Goal: Transaction & Acquisition: Purchase product/service

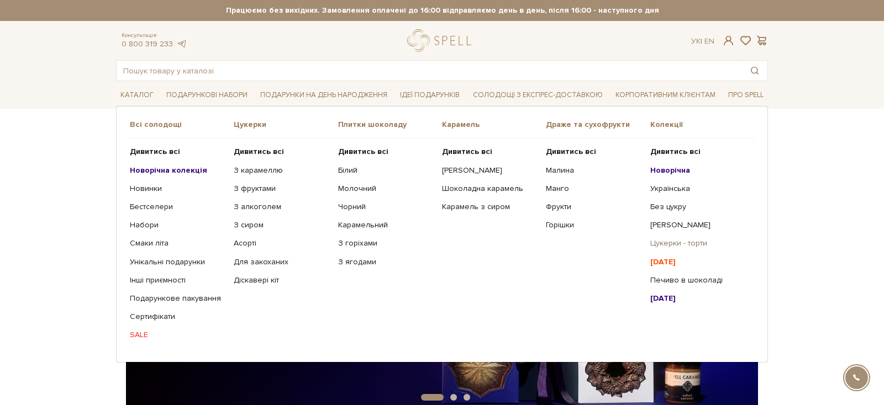
click at [665, 245] on link "Цукерки - торти" at bounding box center [698, 244] width 96 height 10
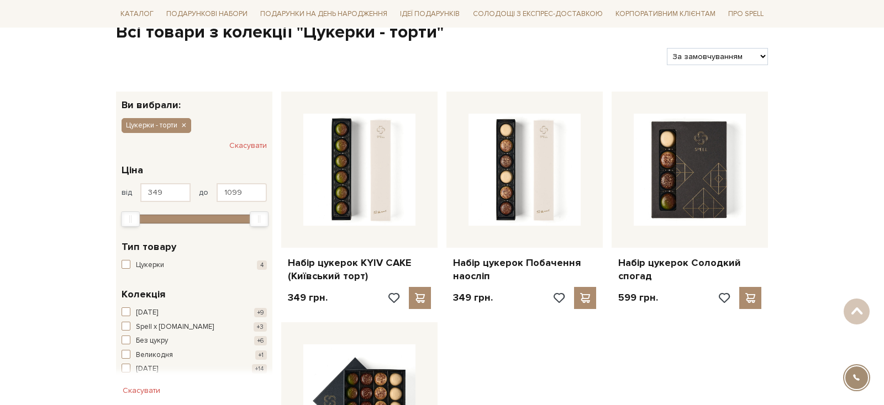
scroll to position [167, 0]
